Goal: Complete application form: Complete application form

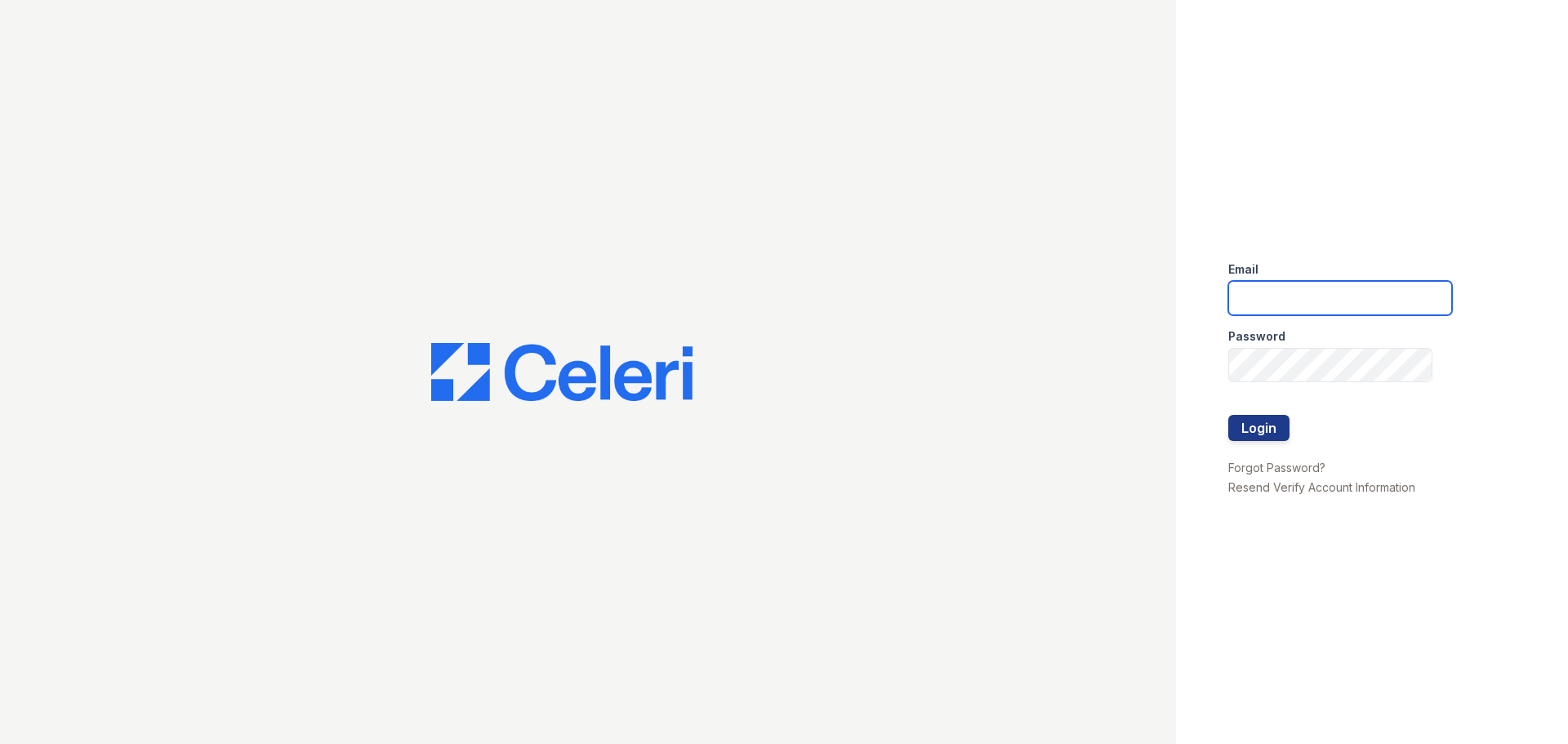
click at [1333, 294] on input "email" at bounding box center [1341, 298] width 224 height 34
click at [1300, 465] on link "Forgot Password?" at bounding box center [1277, 467] width 97 height 14
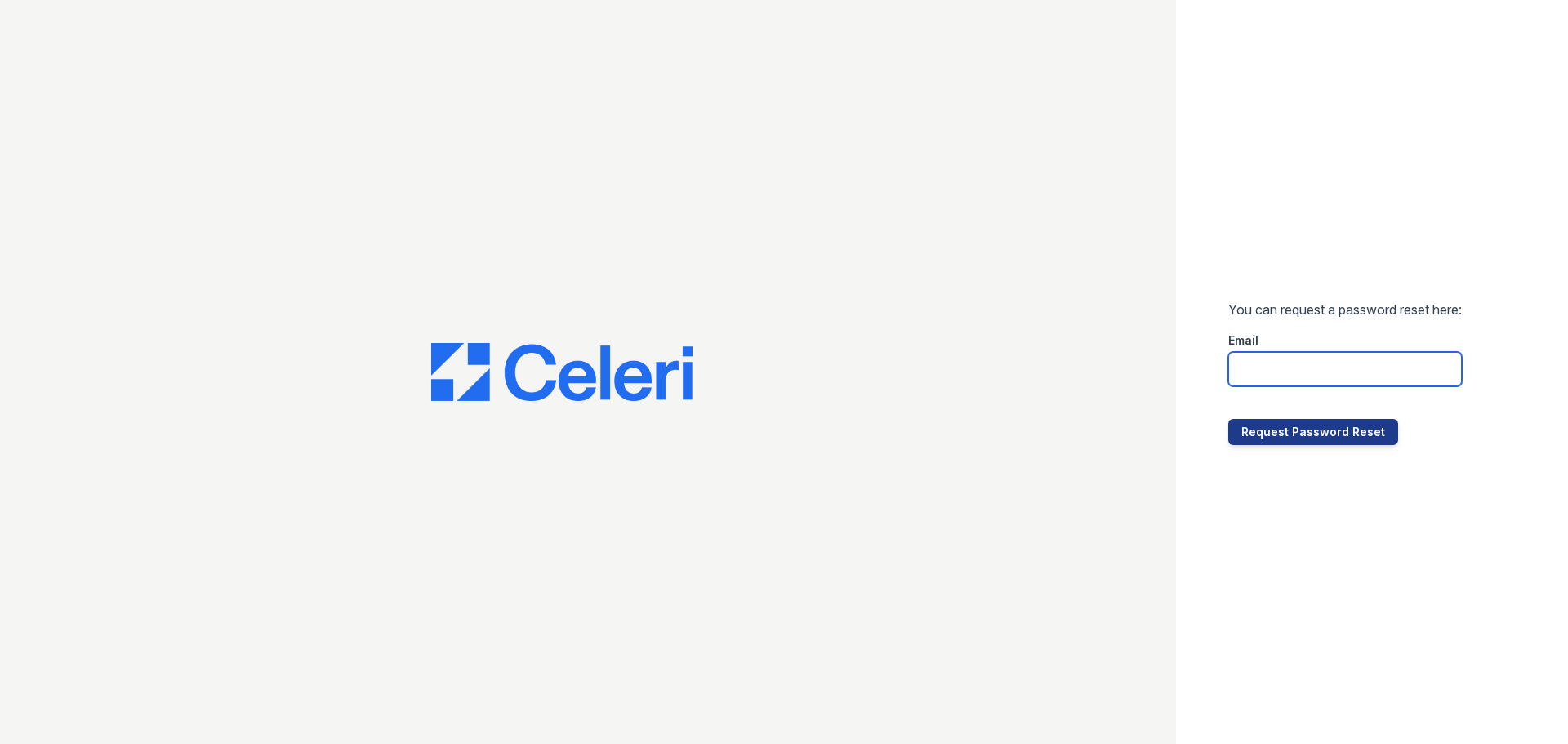
click at [1262, 360] on input "email" at bounding box center [1345, 369] width 234 height 34
type input "[PERSON_NAME][EMAIL_ADDRESS][PERSON_NAME][DOMAIN_NAME]"
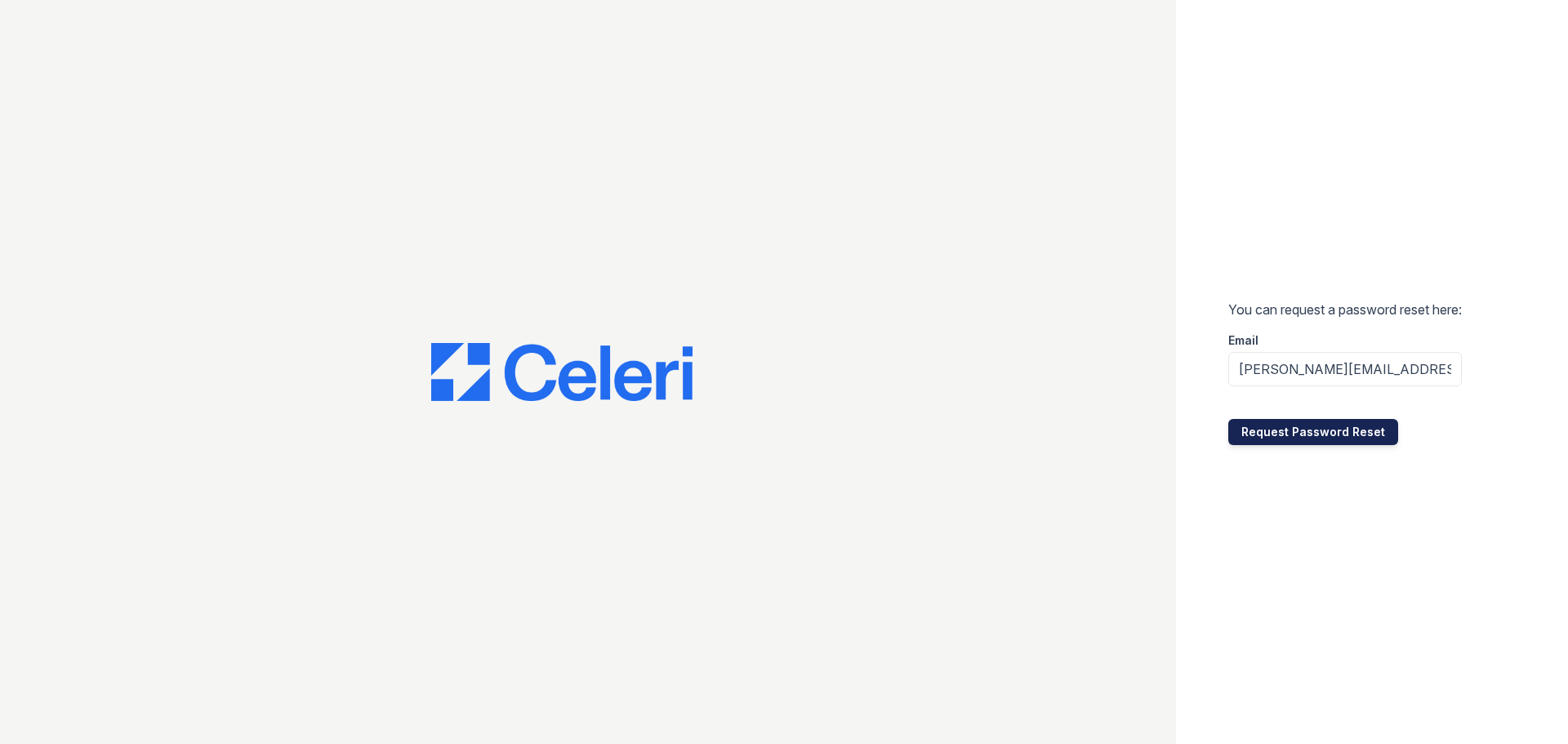
click at [1271, 436] on button "Request Password Reset" at bounding box center [1314, 431] width 170 height 26
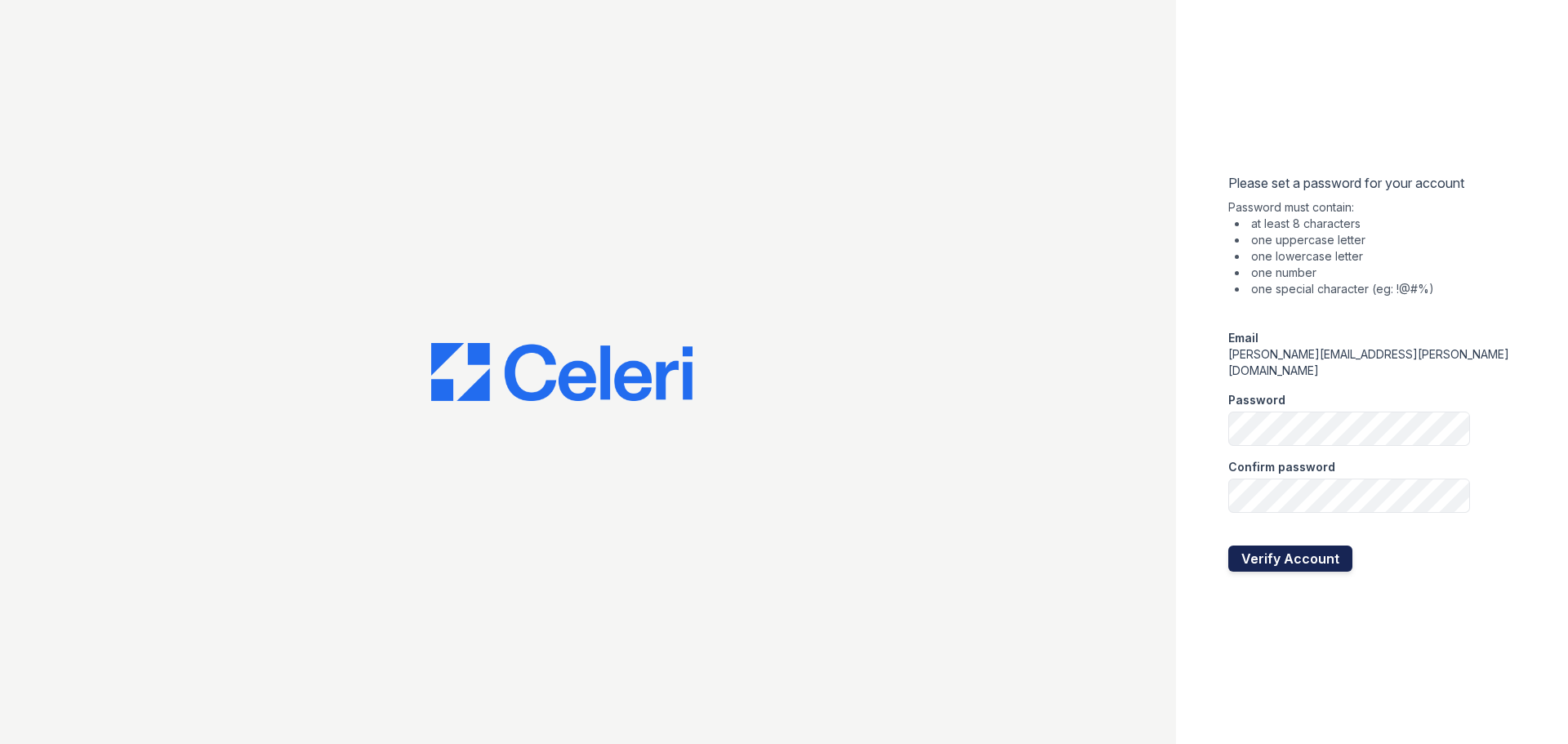
click at [1304, 554] on button "Verify Account" at bounding box center [1291, 558] width 125 height 26
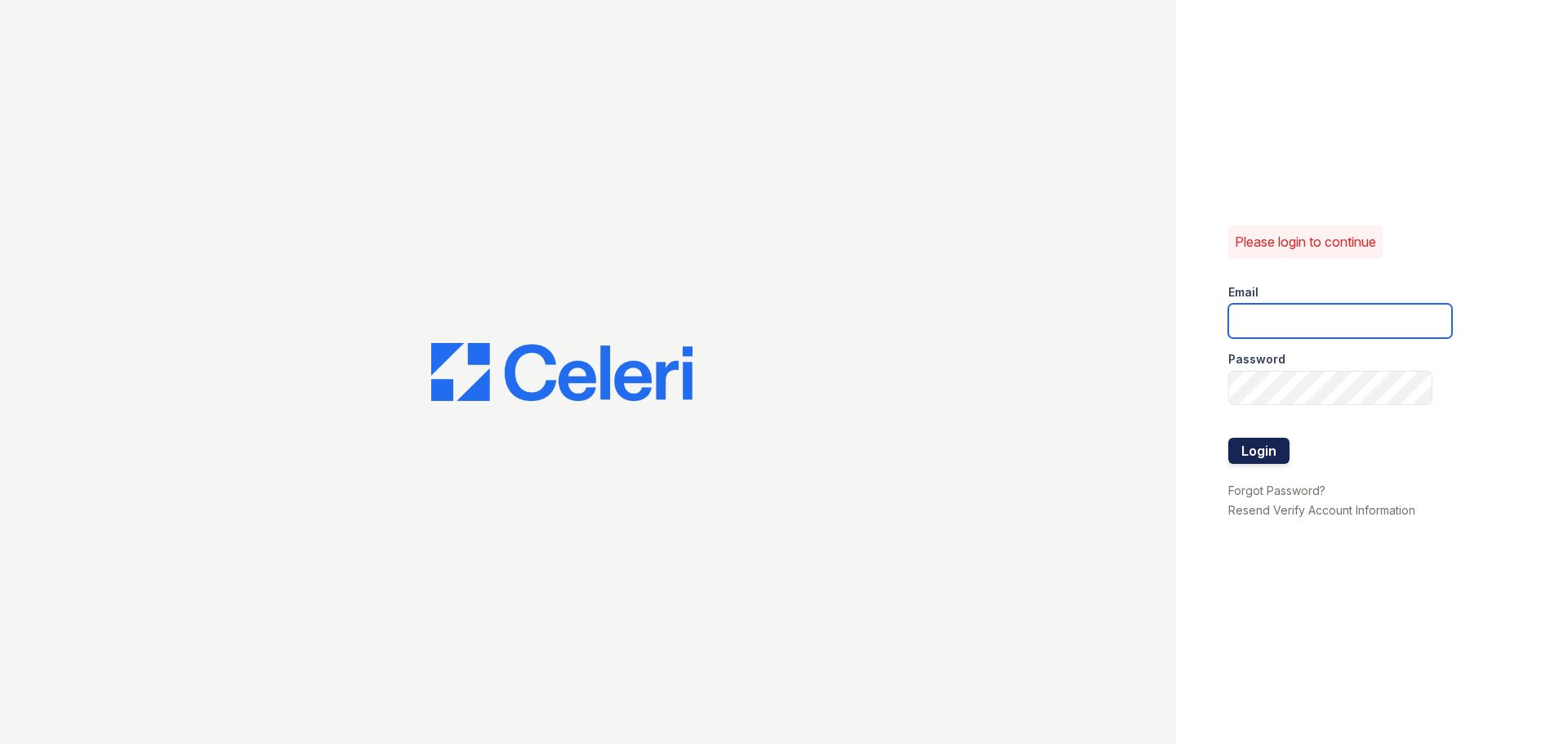
type input "[PERSON_NAME][EMAIL_ADDRESS][PERSON_NAME][DOMAIN_NAME]"
click at [1277, 445] on button "Login" at bounding box center [1259, 450] width 61 height 26
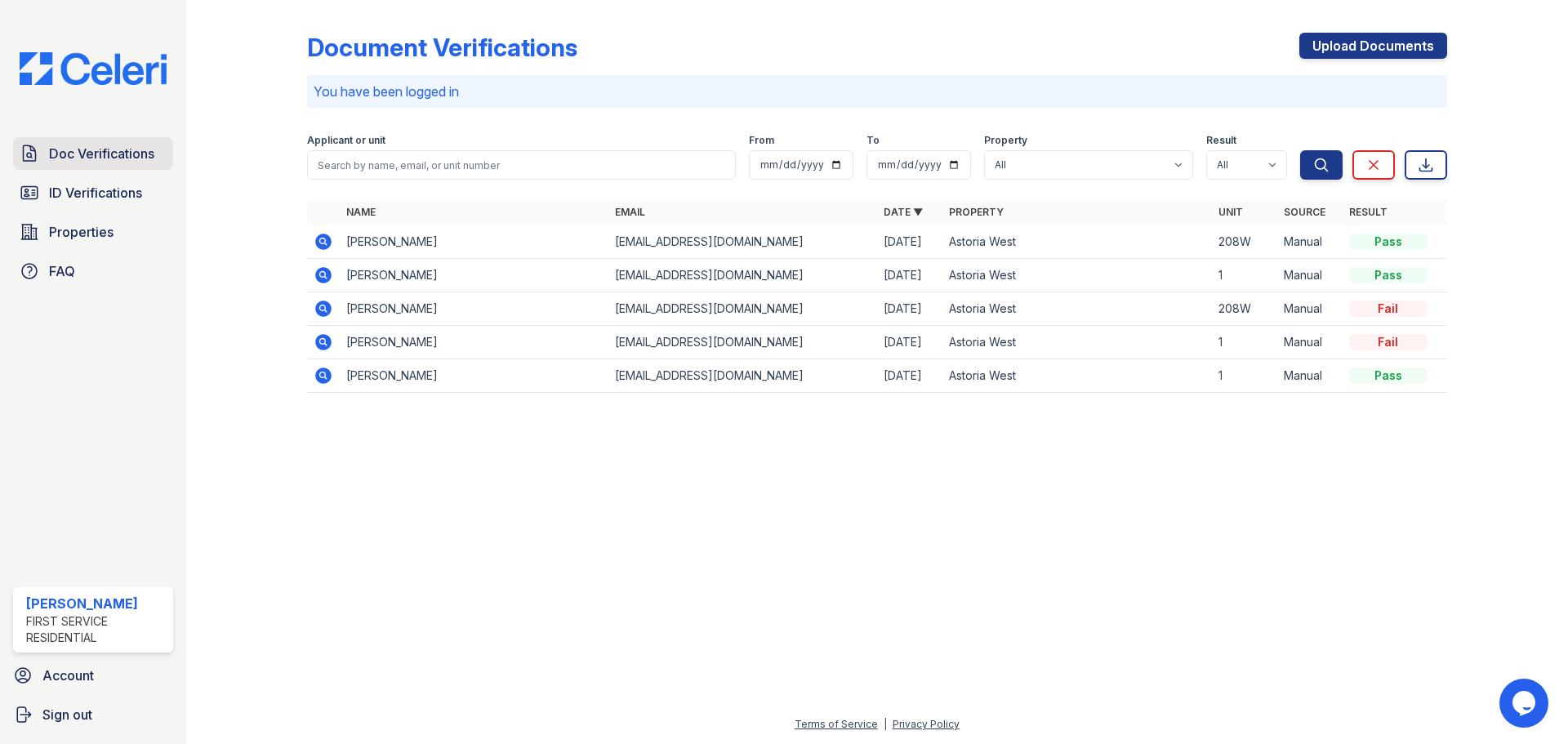
click at [100, 160] on span "Doc Verifications" at bounding box center [101, 153] width 106 height 20
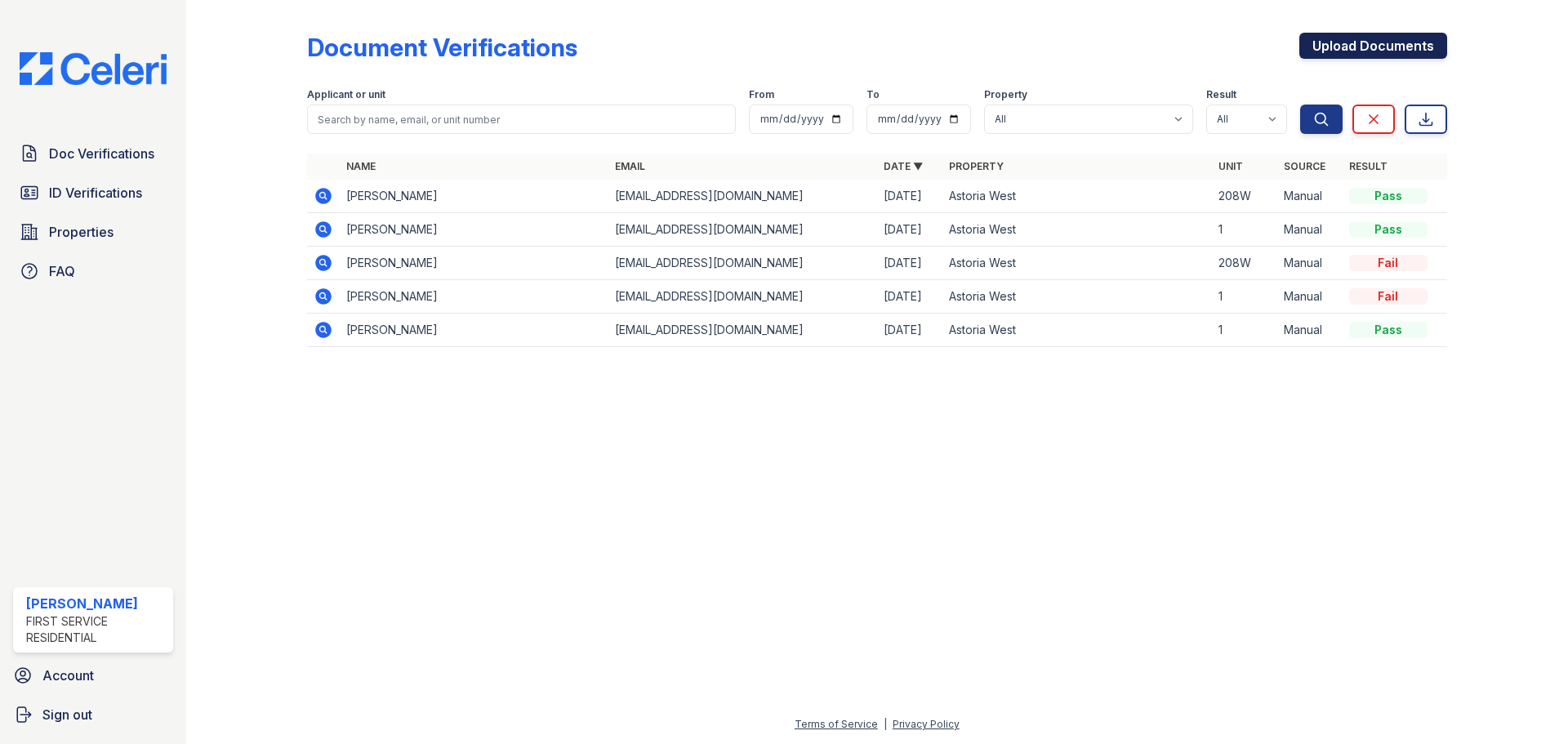
click at [1326, 42] on link "Upload Documents" at bounding box center [1373, 45] width 148 height 26
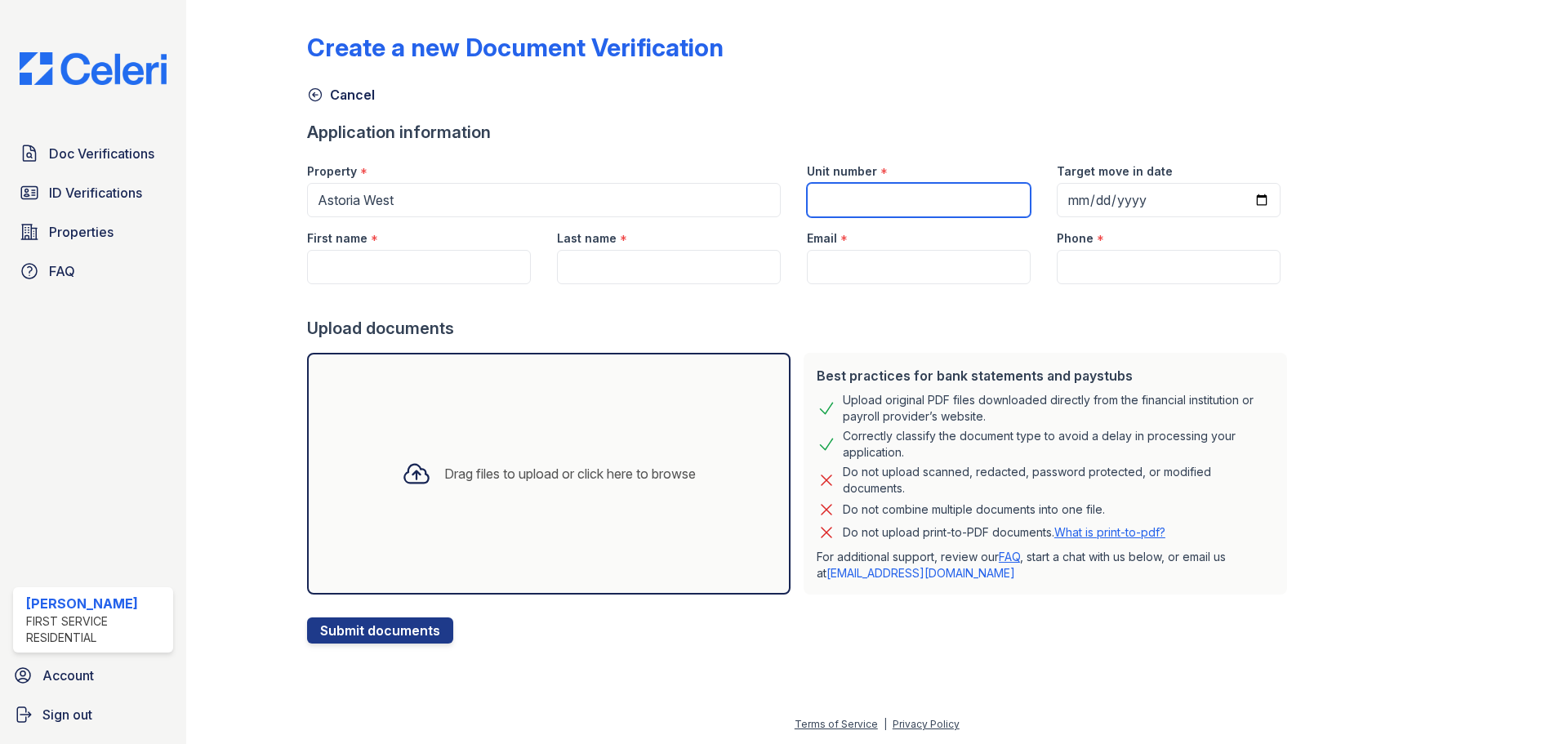
click at [882, 204] on input "Unit number" at bounding box center [918, 200] width 224 height 34
click at [883, 211] on input "Unit number" at bounding box center [918, 200] width 224 height 34
type input "619w"
click at [1068, 196] on input "Target move in date" at bounding box center [1168, 200] width 224 height 34
click at [1056, 194] on input "Target move in date" at bounding box center [1168, 200] width 224 height 34
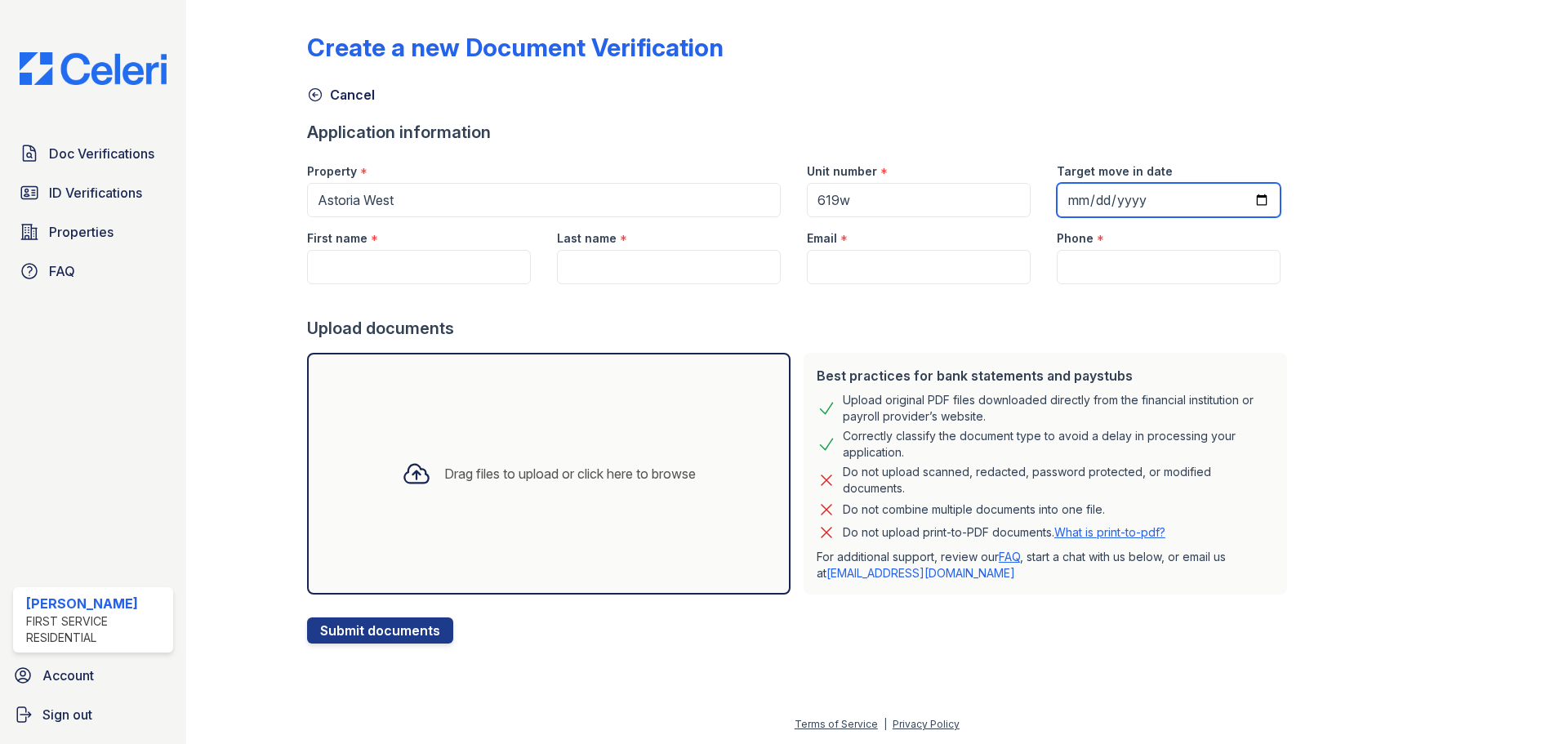
click at [1239, 203] on input "Target move in date" at bounding box center [1168, 200] width 224 height 34
type input "[DATE]"
click at [1393, 314] on div "Create a new Document Verification Cancel Application information Property * [G…" at bounding box center [877, 325] width 1140 height 637
click at [441, 271] on input "First name" at bounding box center [419, 267] width 224 height 34
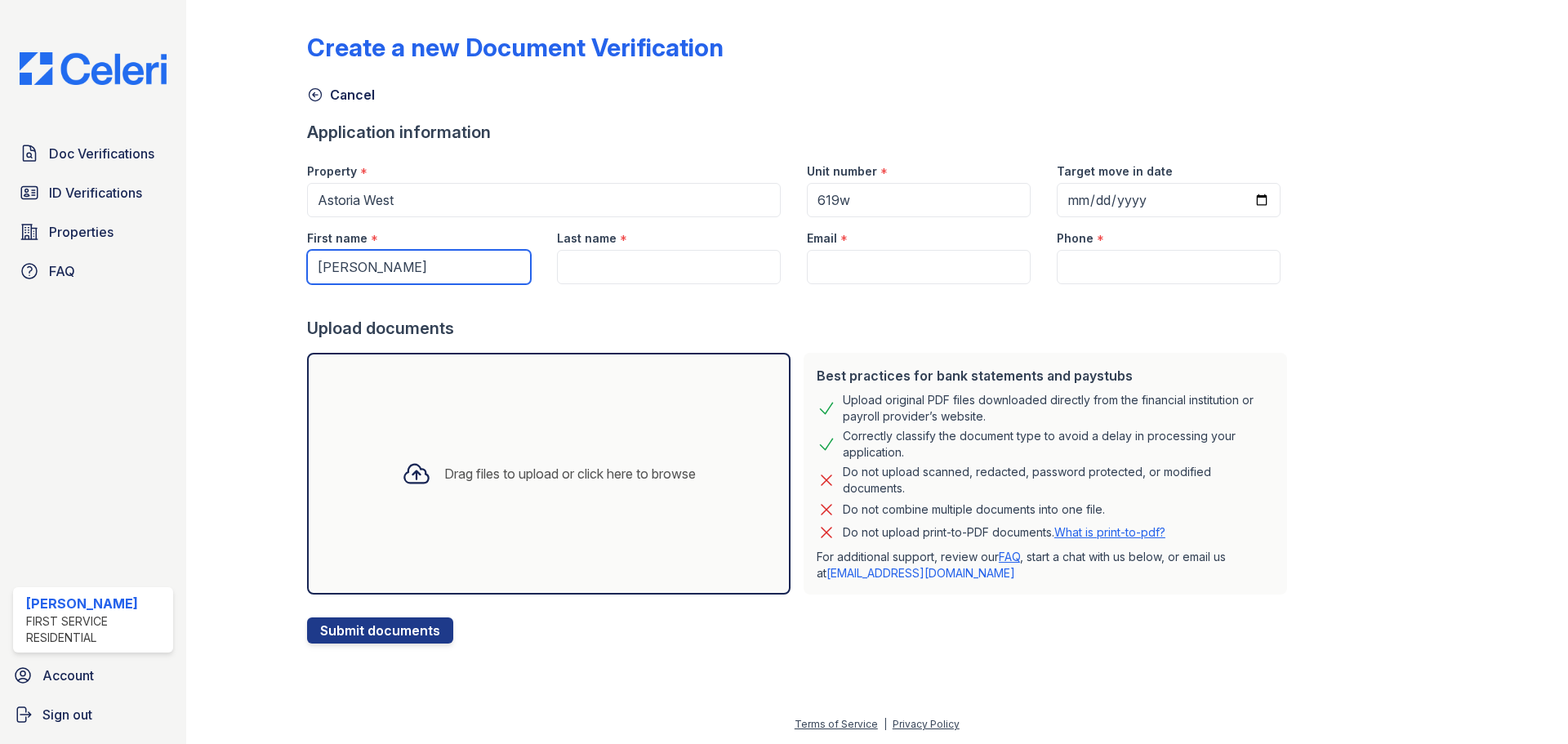
type input "[PERSON_NAME]"
type input "Gray"
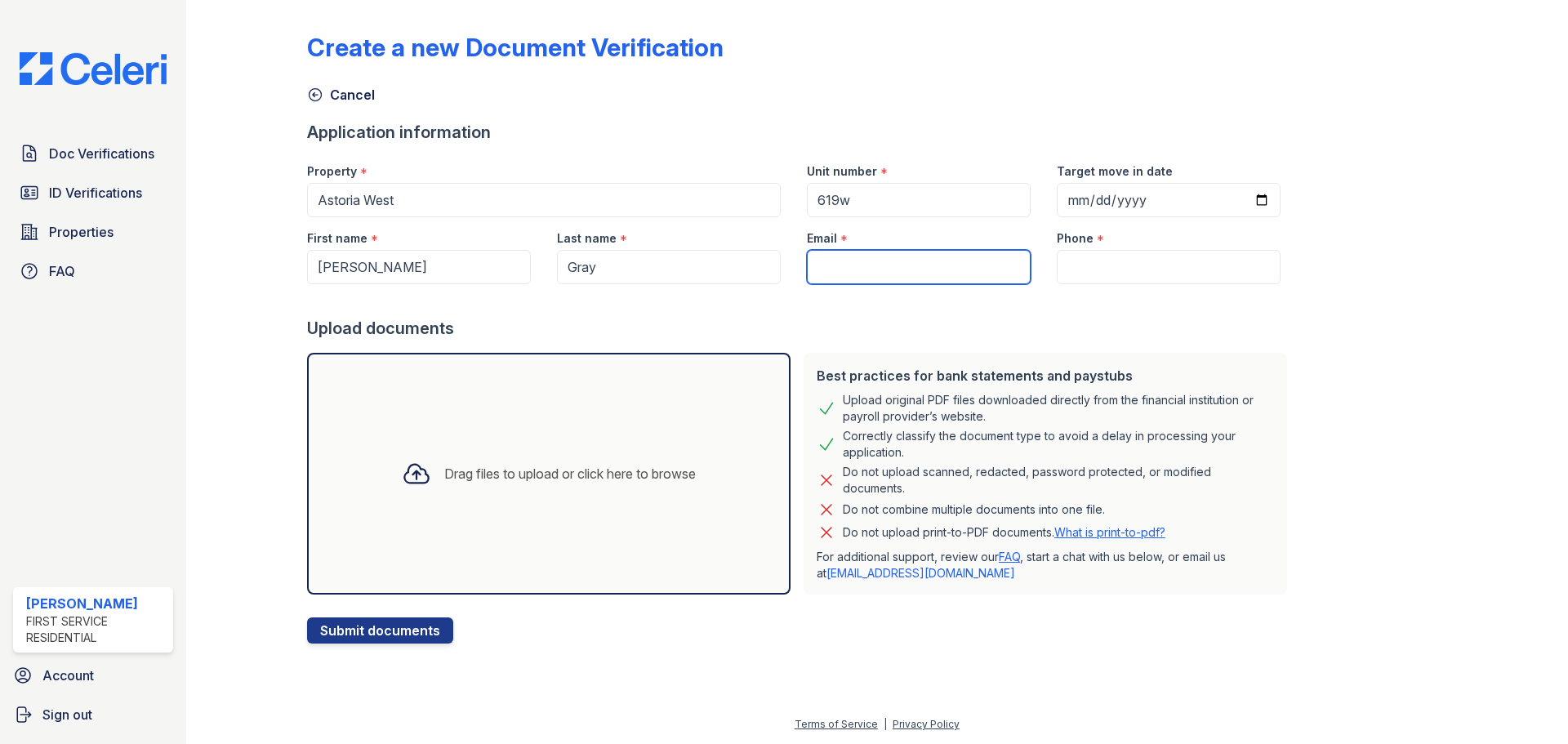
click at [850, 276] on input "Email" at bounding box center [918, 267] width 224 height 34
paste input "[PERSON_NAME][EMAIL_ADDRESS][PERSON_NAME][PERSON_NAME][DOMAIN_NAME]"
type input "[PERSON_NAME][EMAIL_ADDRESS][PERSON_NAME][PERSON_NAME][DOMAIN_NAME]"
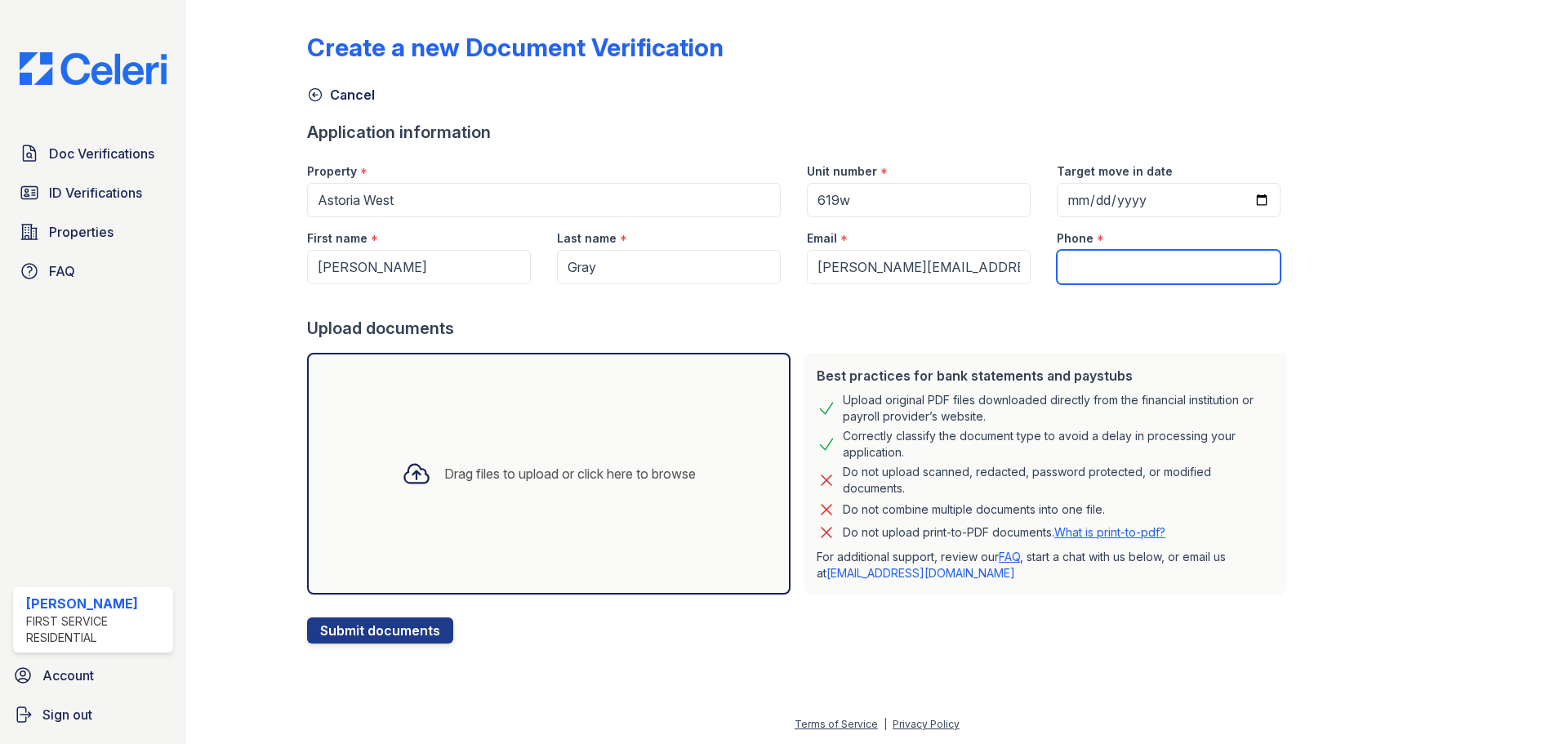
click at [1164, 263] on input "Phone" at bounding box center [1168, 267] width 224 height 34
paste input "[PHONE_NUMBER]"
type input "[PHONE_NUMBER]"
click at [273, 408] on div at bounding box center [259, 325] width 95 height 637
click at [352, 91] on link "Cancel" at bounding box center [340, 95] width 68 height 20
